Goal: Task Accomplishment & Management: Use online tool/utility

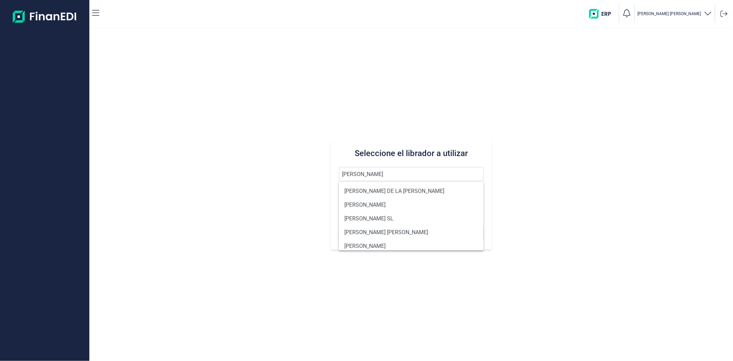
type input "juan romo"
click at [339, 225] on button "Buscar" at bounding box center [411, 233] width 144 height 16
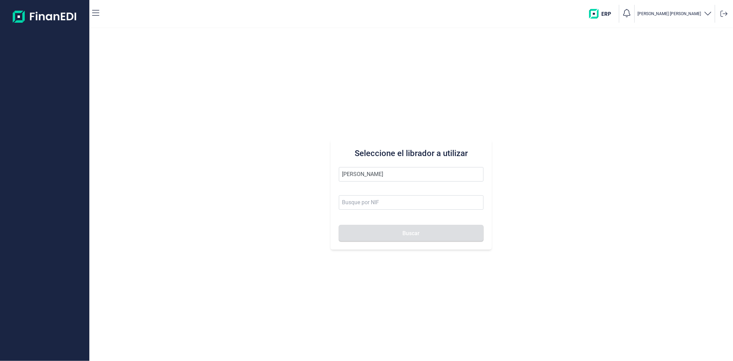
drag, startPoint x: 415, startPoint y: 174, endPoint x: 308, endPoint y: 160, distance: 107.4
click at [308, 160] on div "Seleccione el librador a utilizar juan romo Buscar" at bounding box center [411, 194] width 644 height 333
click at [396, 193] on li "[PERSON_NAME] SA" at bounding box center [411, 191] width 144 height 14
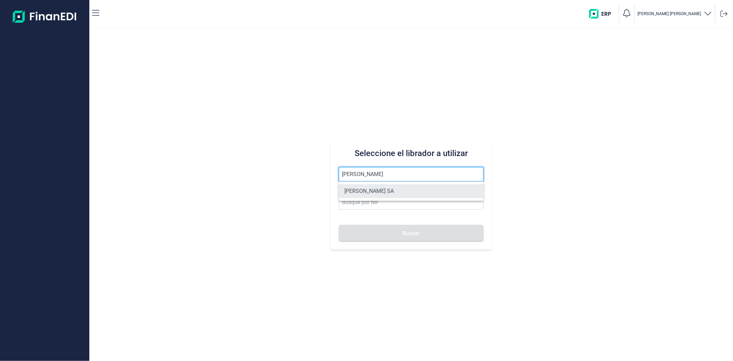
type input "[PERSON_NAME] SA"
type input "A11617602"
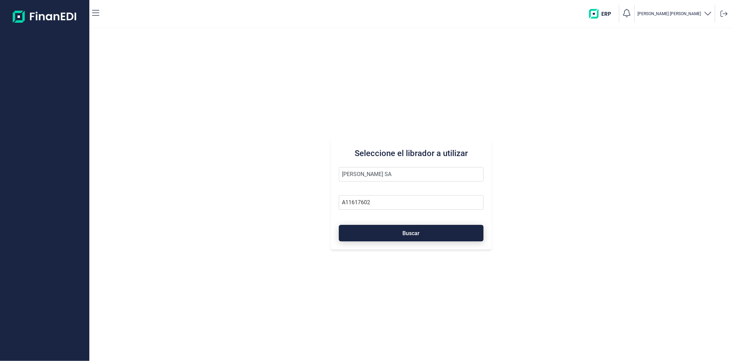
click at [408, 231] on span "Buscar" at bounding box center [411, 233] width 17 height 5
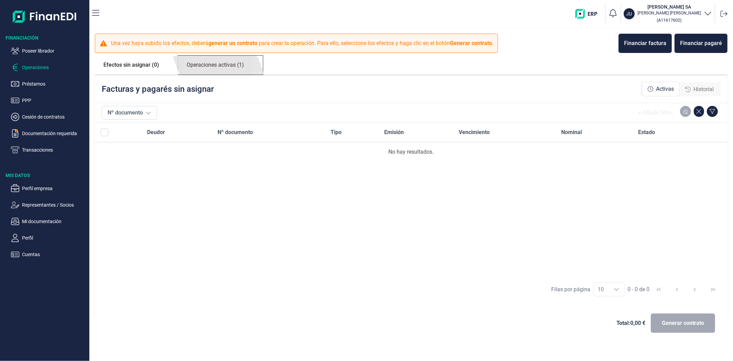
click at [218, 70] on link "Operaciones activas (1)" at bounding box center [215, 65] width 75 height 19
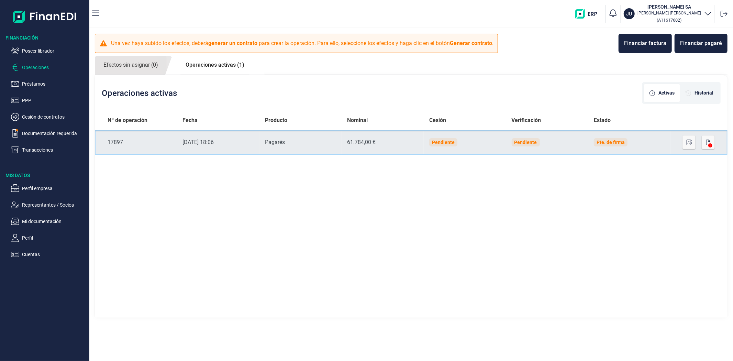
click at [346, 150] on td "Nominal 61.784,00 €" at bounding box center [383, 142] width 82 height 25
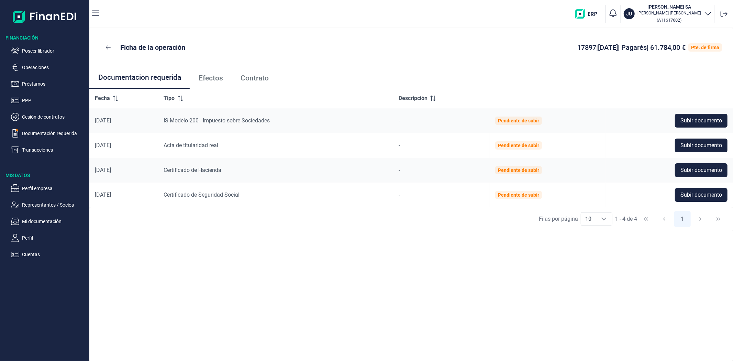
click at [211, 77] on span "Efectos" at bounding box center [211, 78] width 24 height 7
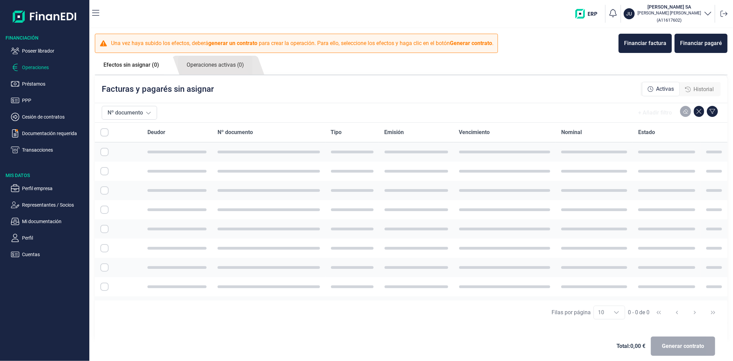
checkbox input "true"
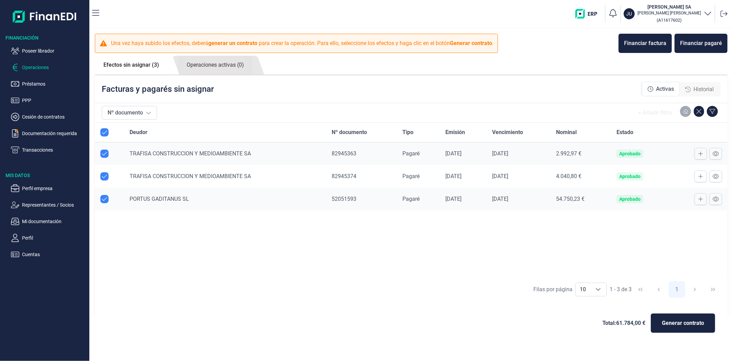
click at [102, 198] on input "Row Unselected null" at bounding box center [104, 199] width 8 height 8
checkbox input "false"
click at [682, 321] on span "Generar contrato" at bounding box center [683, 323] width 42 height 8
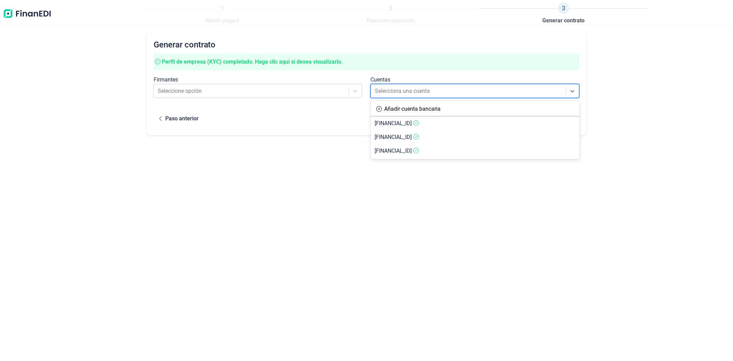
click at [383, 91] on div at bounding box center [469, 91] width 188 height 10
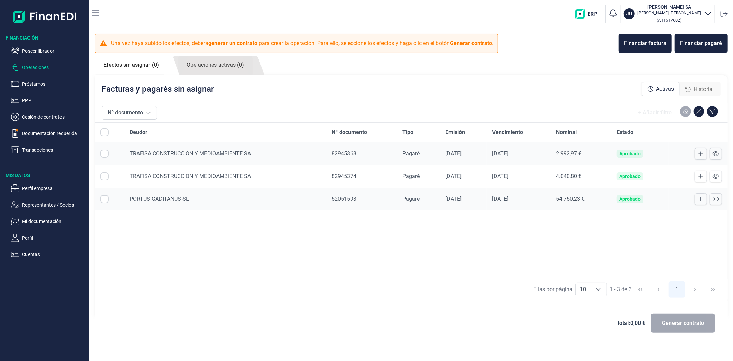
checkbox input "true"
click at [219, 71] on link "Operaciones activas (0)" at bounding box center [215, 65] width 75 height 19
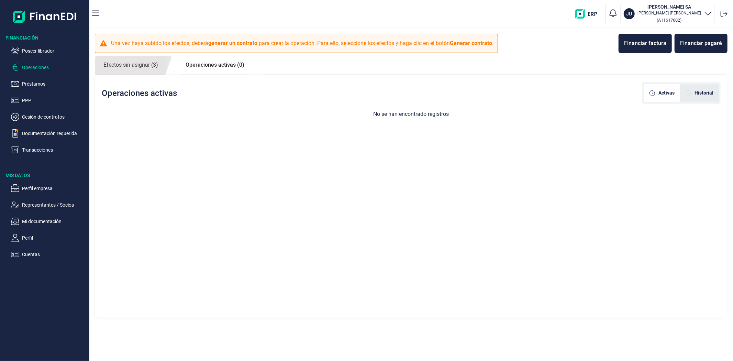
click at [692, 98] on div "Historial" at bounding box center [699, 93] width 39 height 18
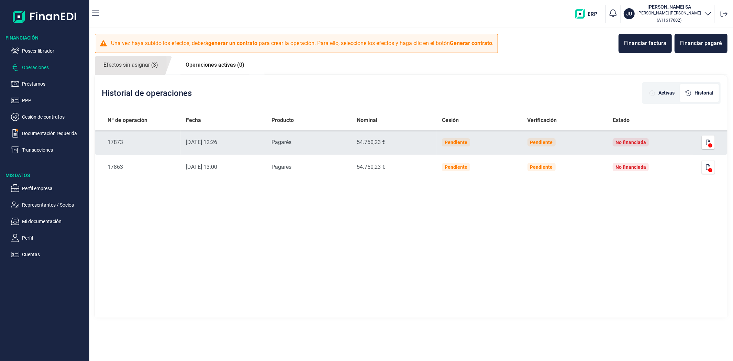
click at [674, 140] on td "No financiada" at bounding box center [650, 142] width 86 height 25
click at [702, 141] on div at bounding box center [707, 142] width 16 height 14
click at [706, 141] on button "button" at bounding box center [708, 142] width 13 height 14
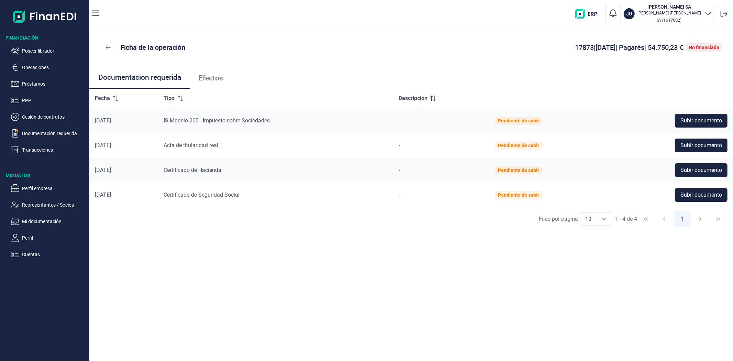
click at [211, 83] on link "Efectos" at bounding box center [211, 78] width 42 height 23
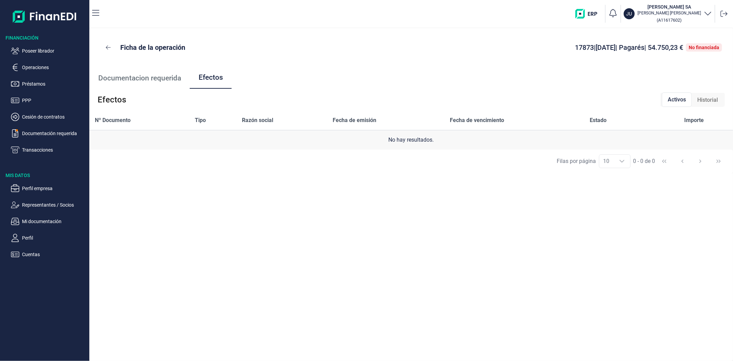
click at [714, 100] on span "Historial" at bounding box center [707, 100] width 21 height 8
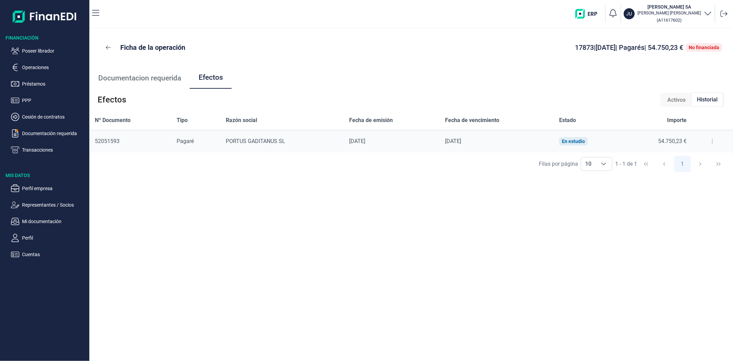
click at [708, 140] on button at bounding box center [712, 141] width 12 height 11
click at [698, 158] on span "Detalles efecto" at bounding box center [689, 158] width 31 height 7
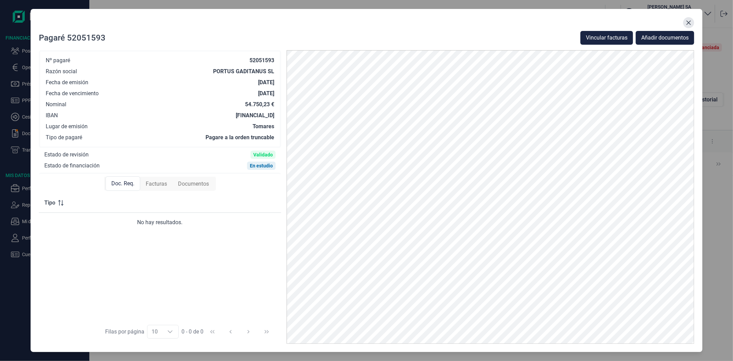
click at [685, 23] on button "Close" at bounding box center [688, 22] width 11 height 11
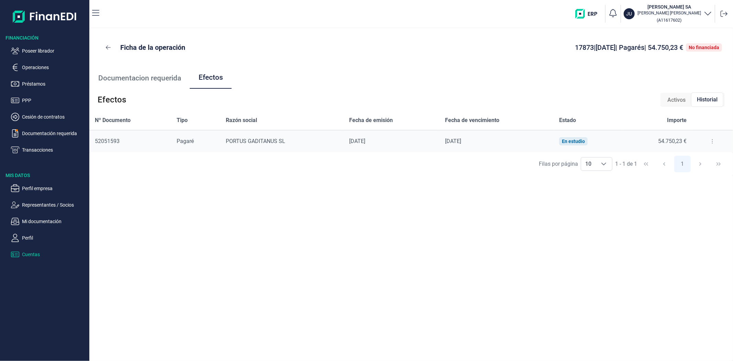
click at [38, 256] on p "Cuentas" at bounding box center [54, 254] width 65 height 8
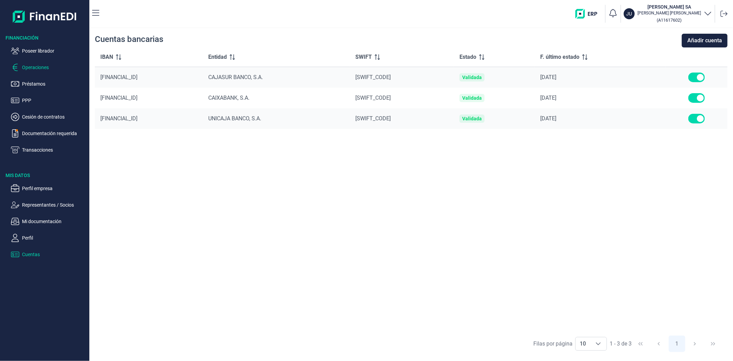
click at [29, 70] on p "Operaciones" at bounding box center [54, 67] width 65 height 8
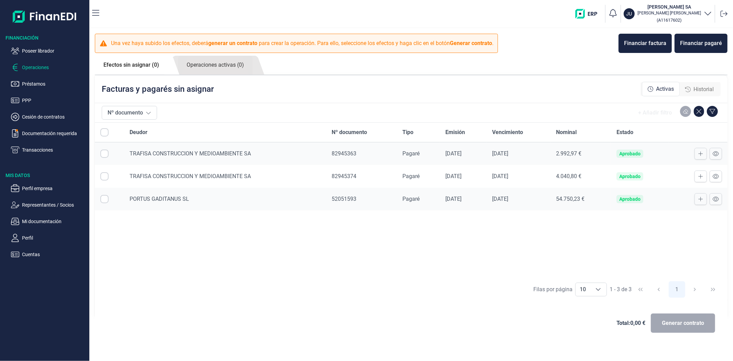
checkbox input "true"
click at [107, 199] on input "Row Unselected null" at bounding box center [104, 199] width 8 height 8
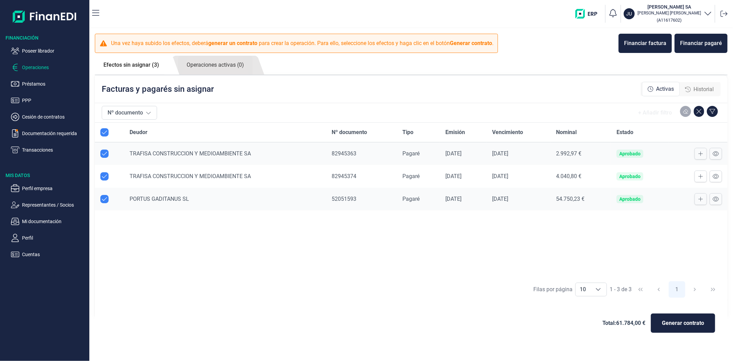
checkbox input "false"
click at [695, 321] on span "Generar contrato" at bounding box center [683, 323] width 42 height 8
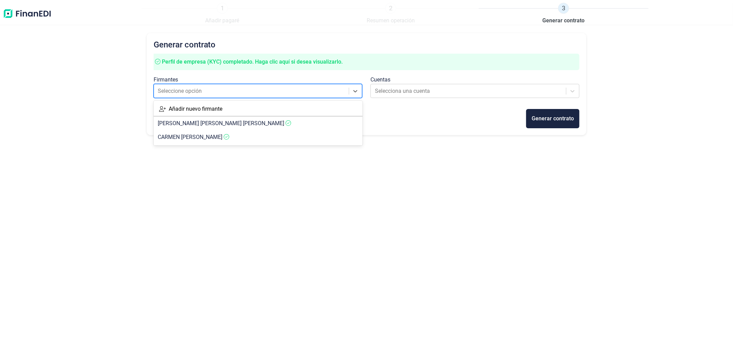
click at [280, 93] on div at bounding box center [252, 91] width 188 height 10
click at [223, 124] on span "[PERSON_NAME] [PERSON_NAME]" at bounding box center [221, 123] width 126 height 7
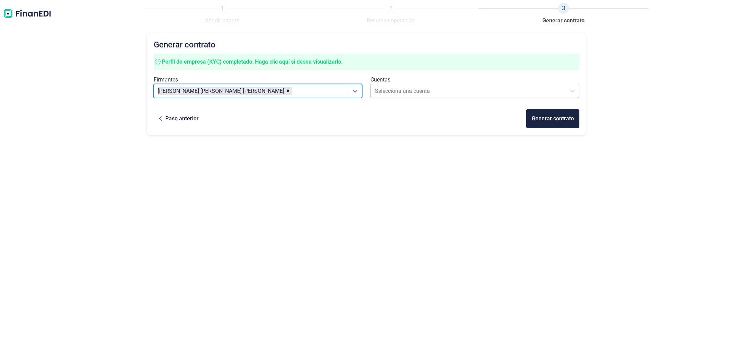
click at [519, 94] on div at bounding box center [469, 91] width 188 height 10
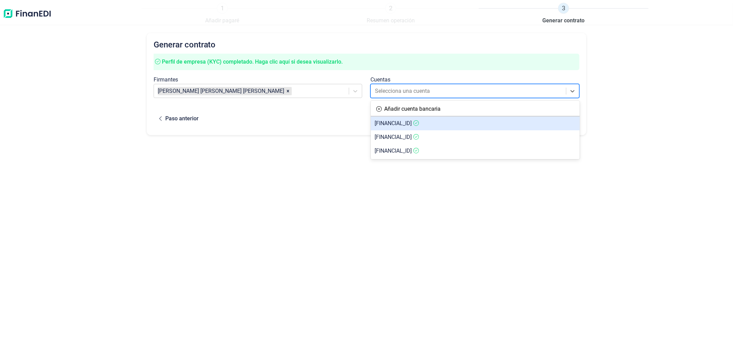
click at [493, 121] on article "[FINANCIAL_ID]" at bounding box center [475, 124] width 209 height 14
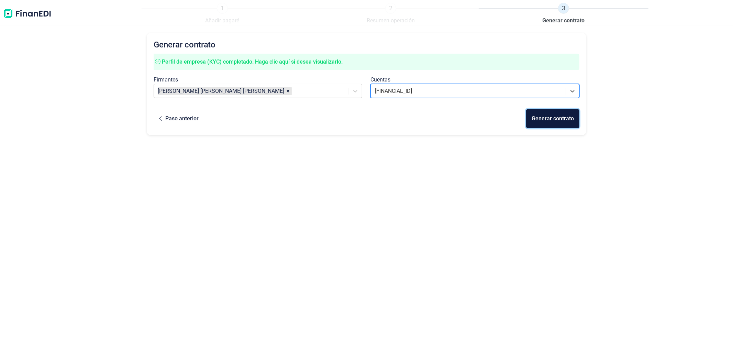
click at [564, 119] on div "Generar contrato" at bounding box center [553, 118] width 42 height 8
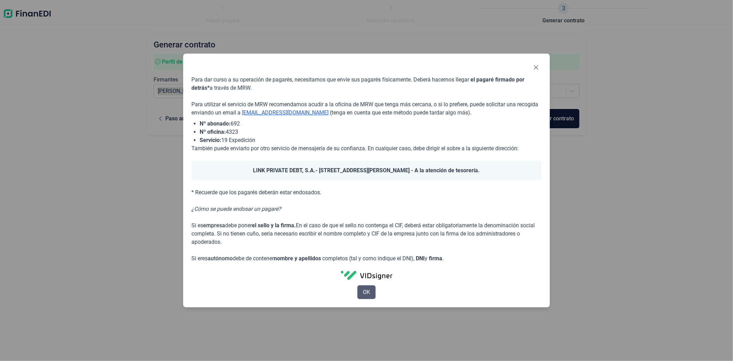
click at [363, 295] on span "OK" at bounding box center [366, 292] width 7 height 8
